Goal: Consume media (video, audio): Consume media (video, audio)

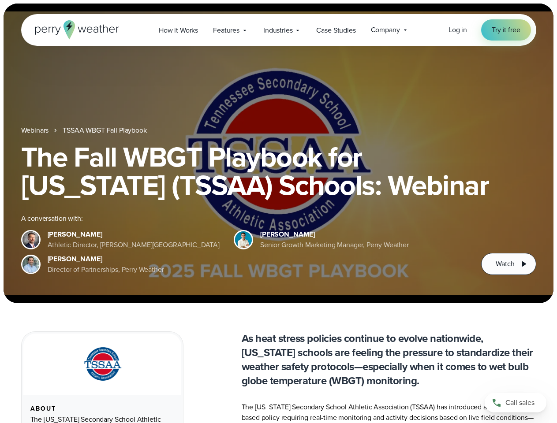
click at [278, 212] on div "The Fall WBGT Playbook for [US_STATE] (TSSAA) Schools: Webinar A conversation w…" at bounding box center [278, 209] width 515 height 132
click at [278, 30] on span "Industries" at bounding box center [277, 30] width 29 height 11
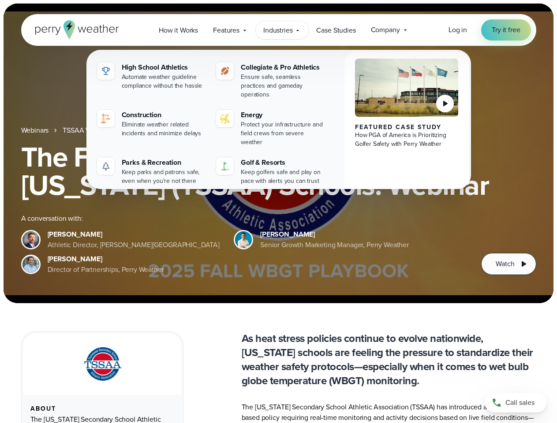
click at [278, 153] on h1 "The Fall WBGT Playbook for [US_STATE] (TSSAA) Schools: Webinar" at bounding box center [278, 171] width 515 height 56
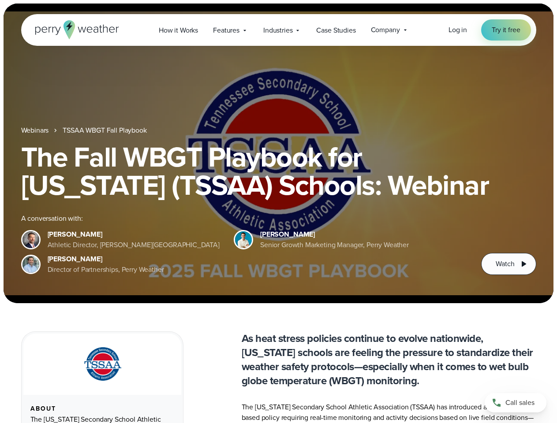
click at [105, 131] on link "TSSAA WBGT Fall Playbook" at bounding box center [105, 130] width 84 height 11
click at [508, 264] on span "Watch" at bounding box center [505, 264] width 19 height 11
